Goal: Information Seeking & Learning: Learn about a topic

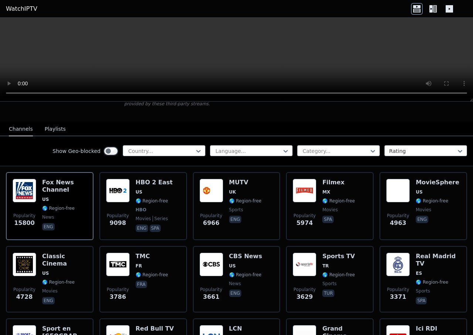
scroll to position [62, 0]
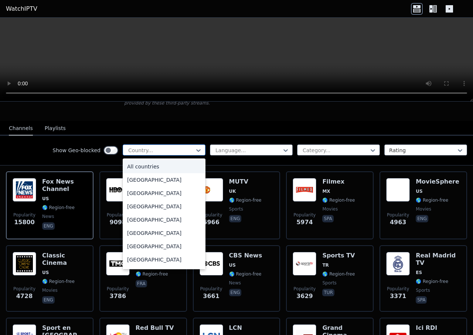
click at [172, 147] on div at bounding box center [161, 150] width 67 height 7
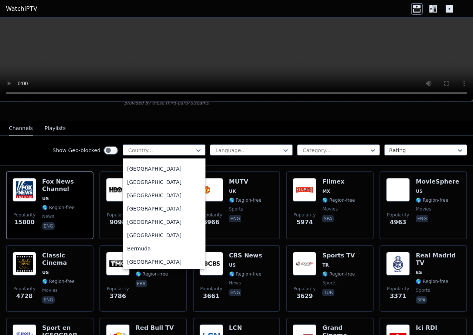
scroll to position [185, 0]
click at [196, 126] on nav "Channels Playlists" at bounding box center [236, 128] width 473 height 15
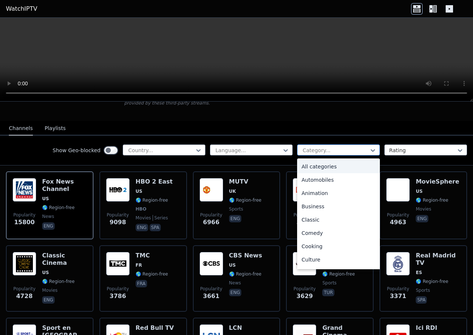
click at [353, 145] on div "Category..." at bounding box center [338, 150] width 83 height 11
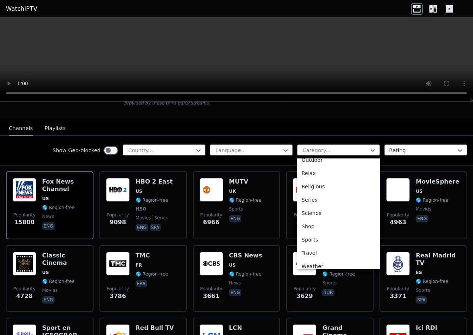
scroll to position [247, 0]
click at [327, 236] on div "Sports" at bounding box center [338, 239] width 83 height 13
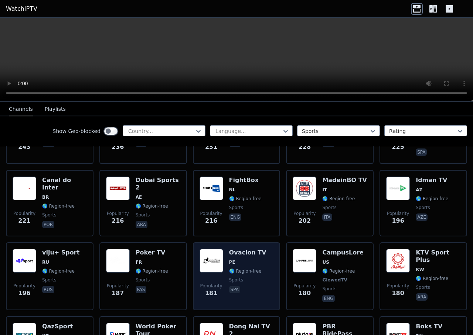
scroll to position [925, 0]
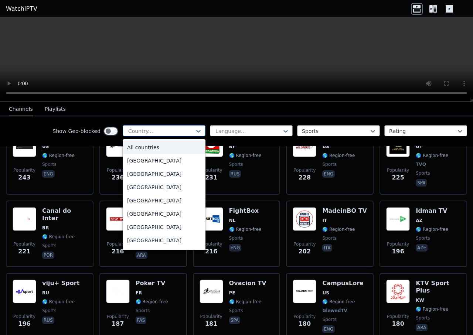
click at [157, 135] on div "Country..." at bounding box center [164, 130] width 83 height 11
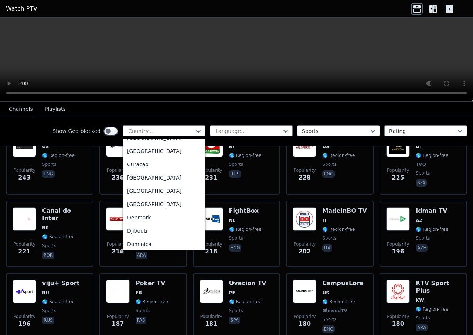
scroll to position [740, 0]
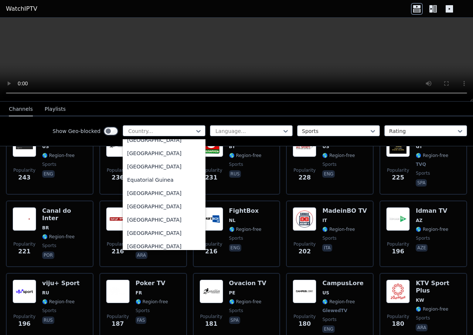
type input "*"
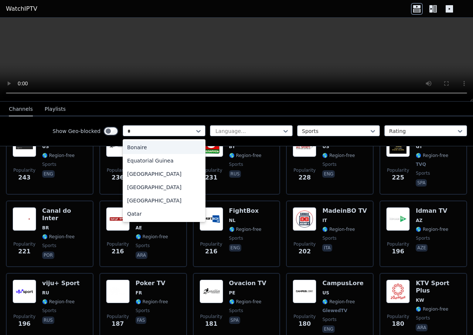
scroll to position [0, 0]
click at [156, 217] on div "Qatar" at bounding box center [164, 213] width 83 height 13
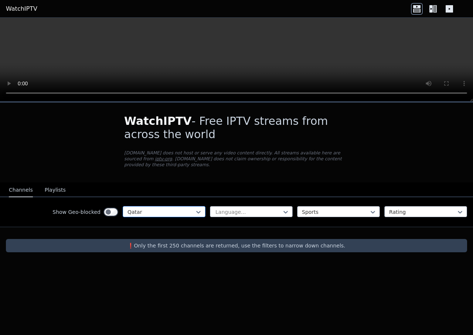
click at [168, 210] on div "Qatar" at bounding box center [164, 211] width 83 height 11
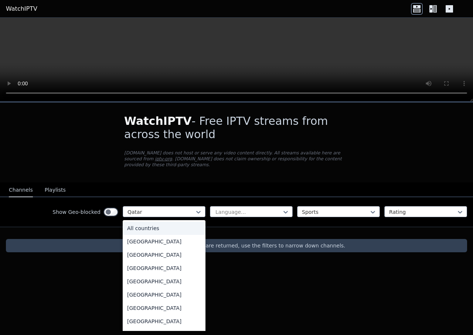
click at [165, 226] on div "All countries" at bounding box center [164, 228] width 83 height 13
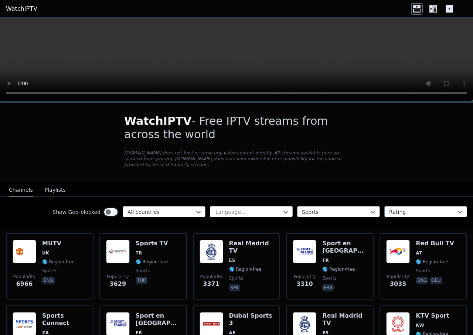
click at [269, 209] on div at bounding box center [248, 212] width 67 height 7
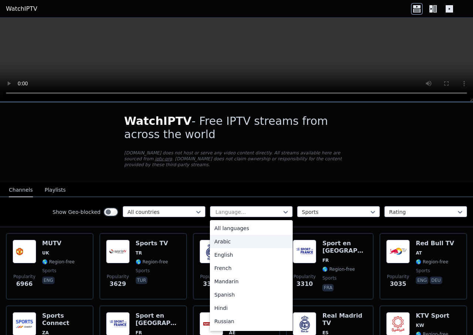
click at [240, 237] on div "Arabic" at bounding box center [251, 241] width 83 height 13
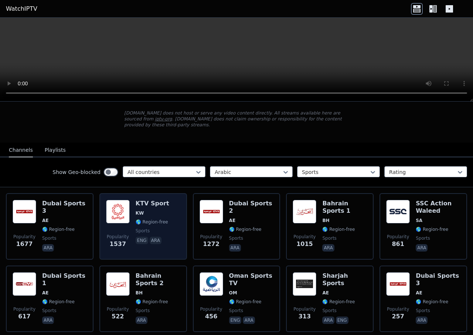
scroll to position [62, 0]
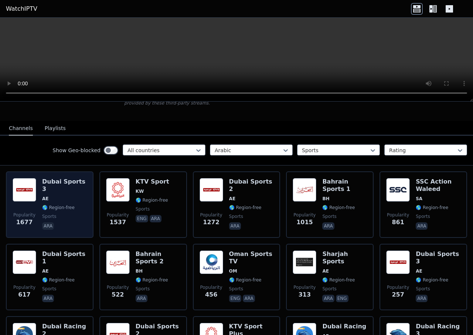
click at [44, 182] on div "Dubai Sports 3 AE 🌎 Region-free sports ara" at bounding box center [64, 204] width 45 height 53
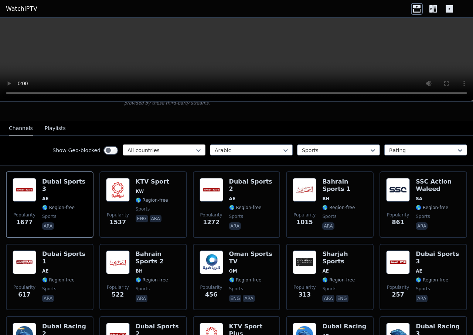
click at [182, 147] on div at bounding box center [161, 150] width 67 height 7
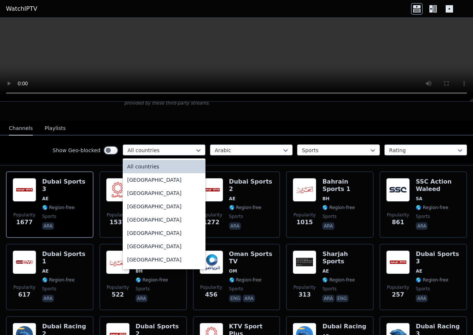
click at [323, 147] on div at bounding box center [335, 150] width 67 height 7
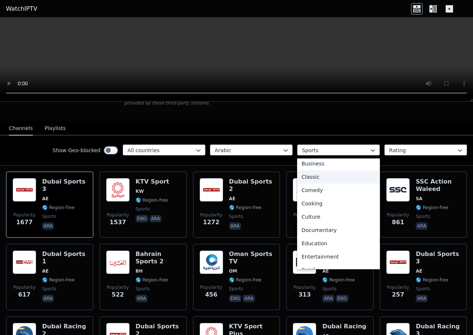
scroll to position [0, 0]
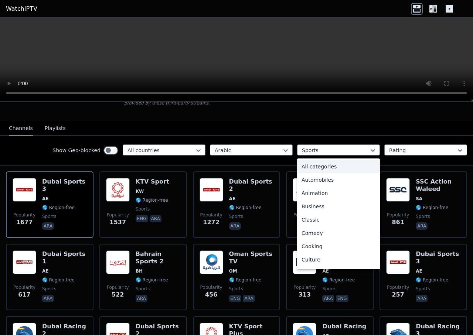
click at [323, 161] on div "All categories" at bounding box center [338, 166] width 83 height 13
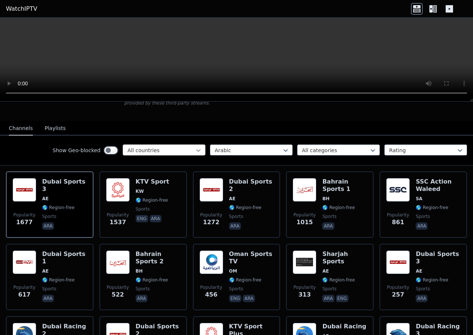
click at [195, 147] on icon at bounding box center [198, 150] width 7 height 7
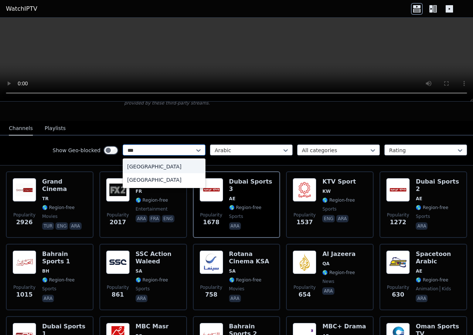
type input "****"
click at [159, 162] on div "[GEOGRAPHIC_DATA]" at bounding box center [164, 166] width 83 height 13
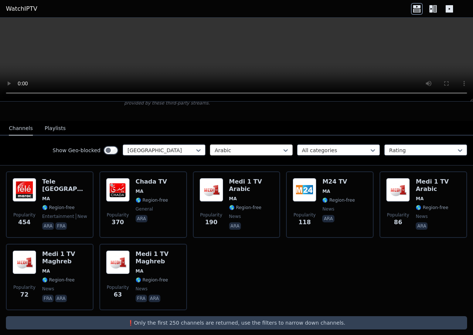
click at [246, 147] on div at bounding box center [248, 150] width 67 height 7
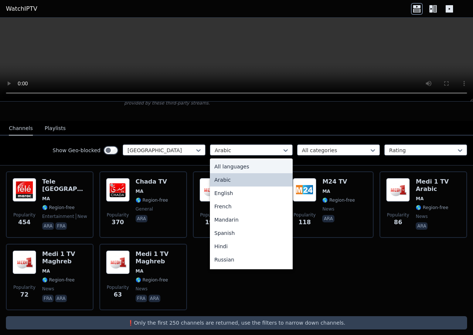
click at [250, 160] on div "All languages" at bounding box center [251, 166] width 83 height 13
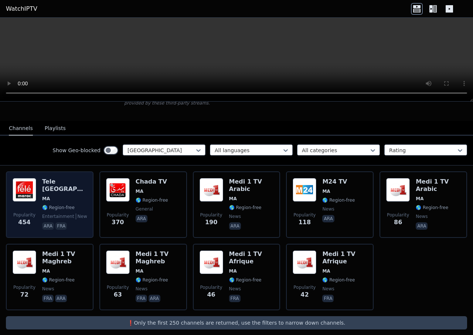
click at [24, 178] on img at bounding box center [25, 190] width 24 height 24
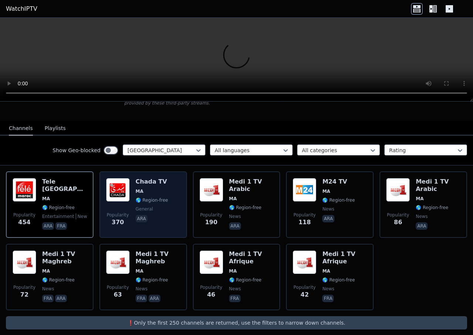
click at [137, 178] on h6 "Chada TV" at bounding box center [152, 181] width 33 height 7
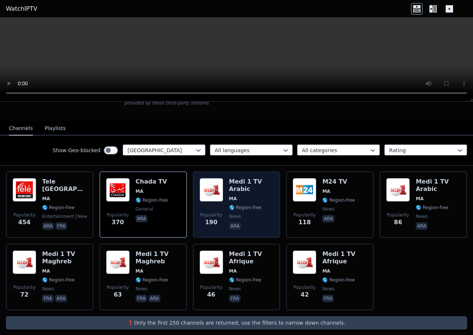
click at [226, 178] on div "Popularity 190 Medi 1 TV Arabic MA 🌎 Region-free news ara" at bounding box center [237, 204] width 74 height 53
